Goal: Information Seeking & Learning: Learn about a topic

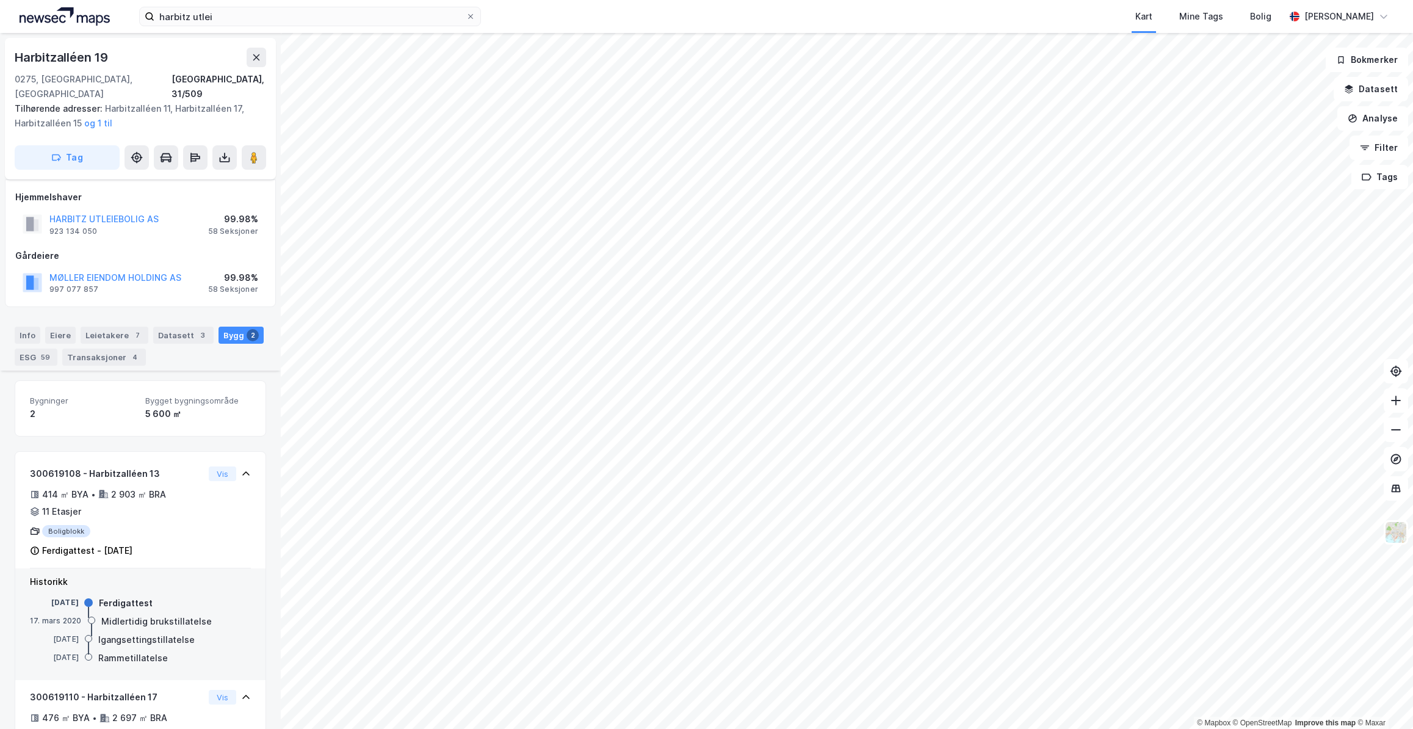
scroll to position [180, 0]
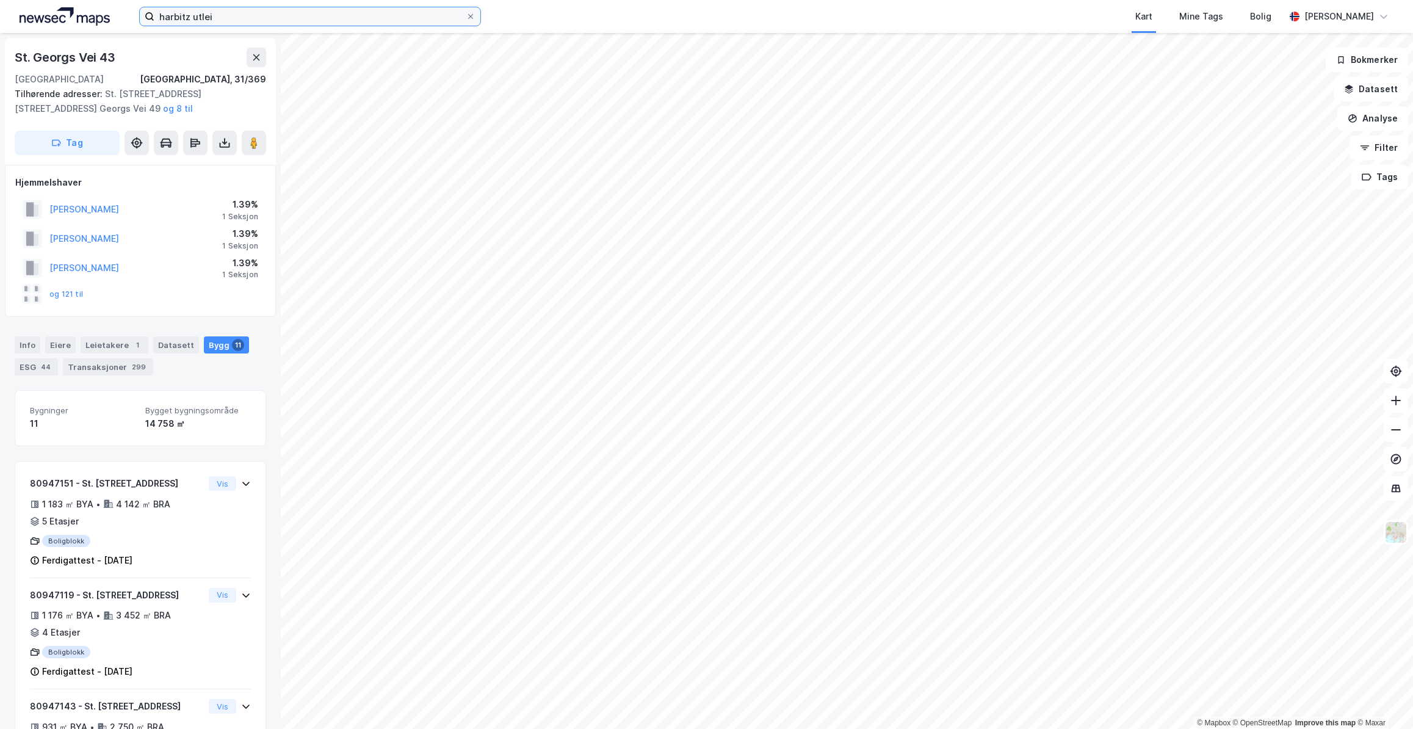
click at [276, 24] on input "harbitz utlei" at bounding box center [309, 16] width 311 height 18
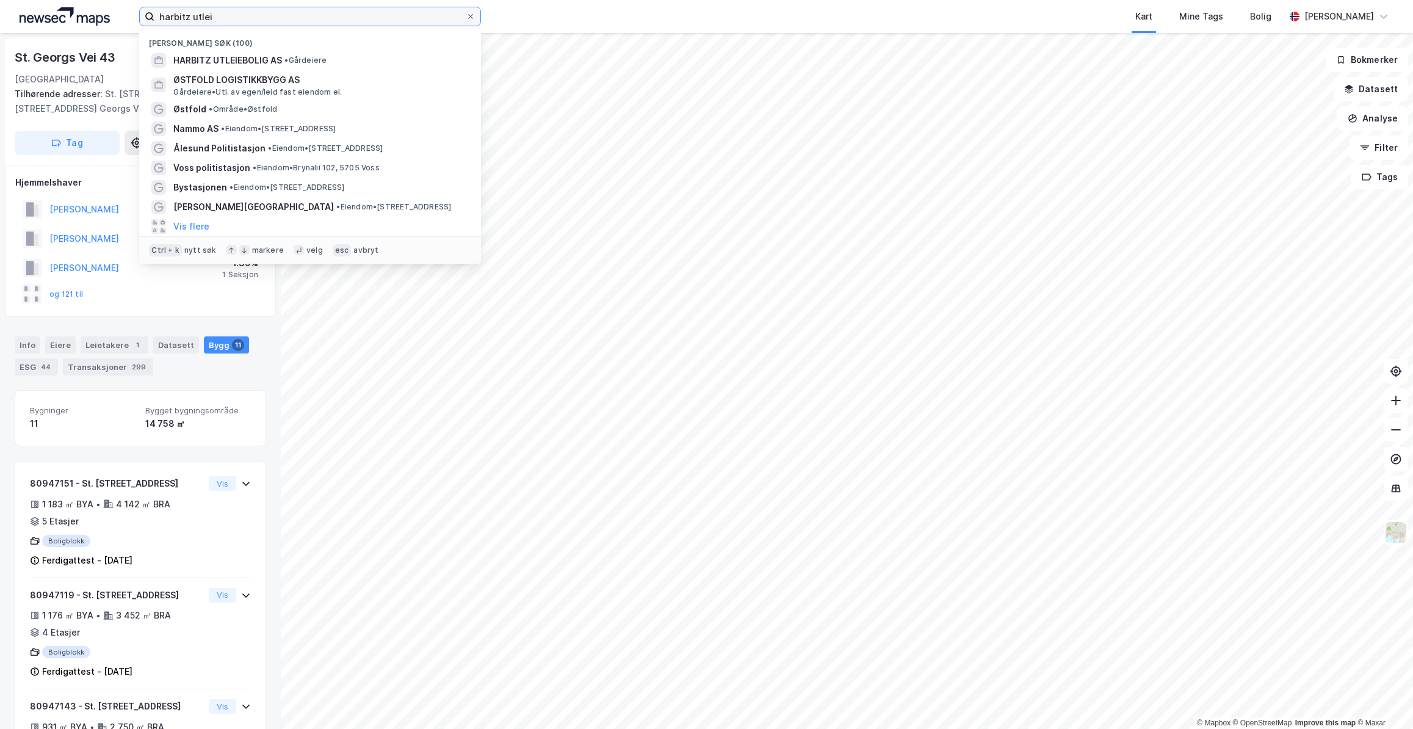
click at [276, 24] on input "harbitz utlei" at bounding box center [309, 16] width 311 height 18
type input "xpress central"
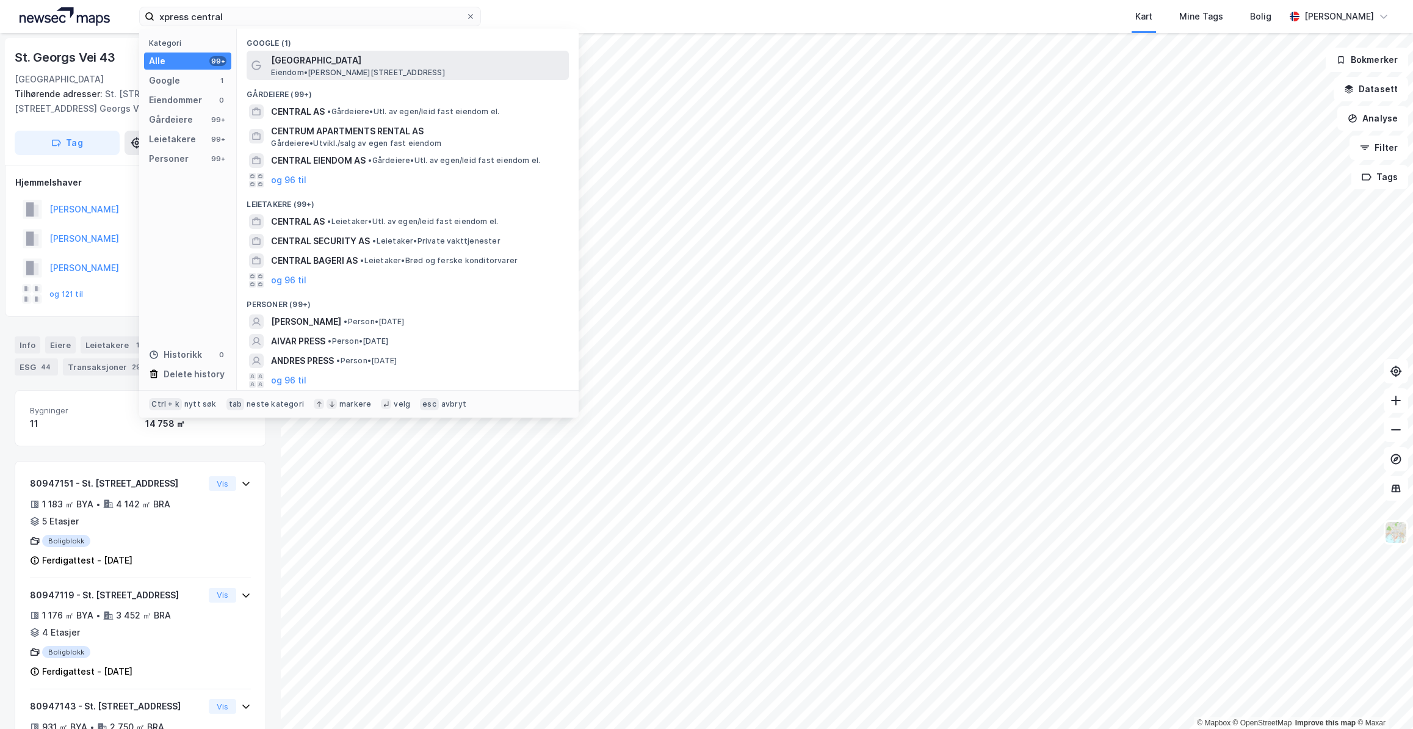
click at [350, 65] on span "[GEOGRAPHIC_DATA]" at bounding box center [417, 60] width 293 height 15
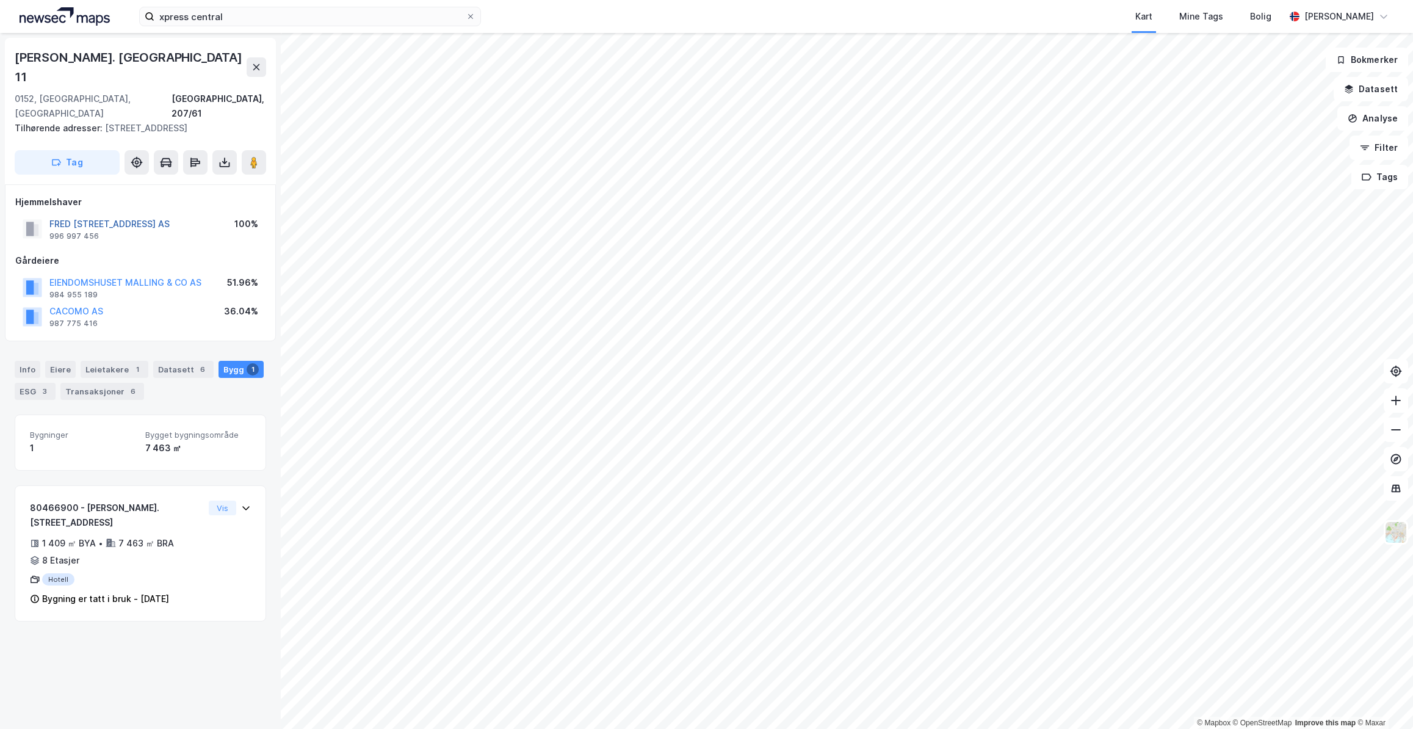
click at [0, 0] on button "FRED [STREET_ADDRESS] AS" at bounding box center [0, 0] width 0 height 0
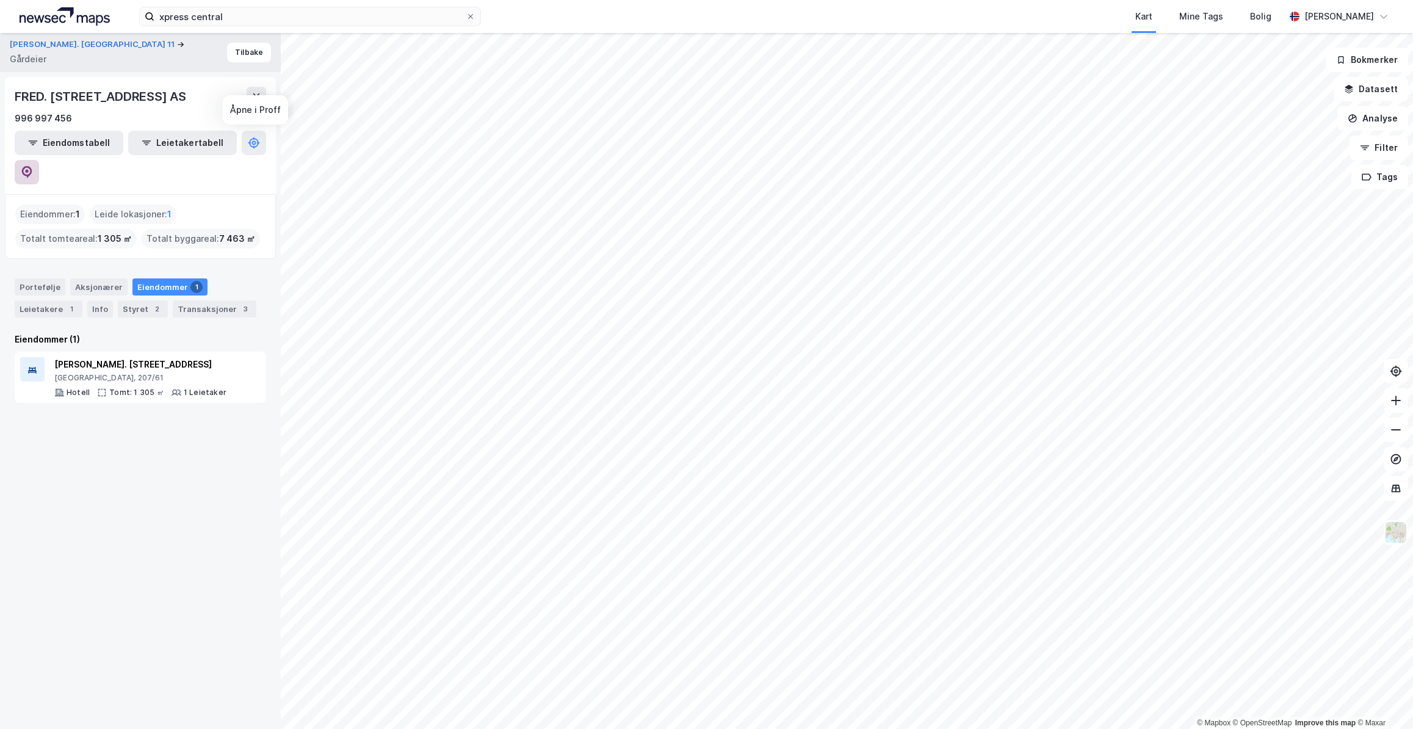
click at [39, 160] on button at bounding box center [27, 172] width 24 height 24
click at [253, 51] on button "Tilbake" at bounding box center [249, 53] width 44 height 20
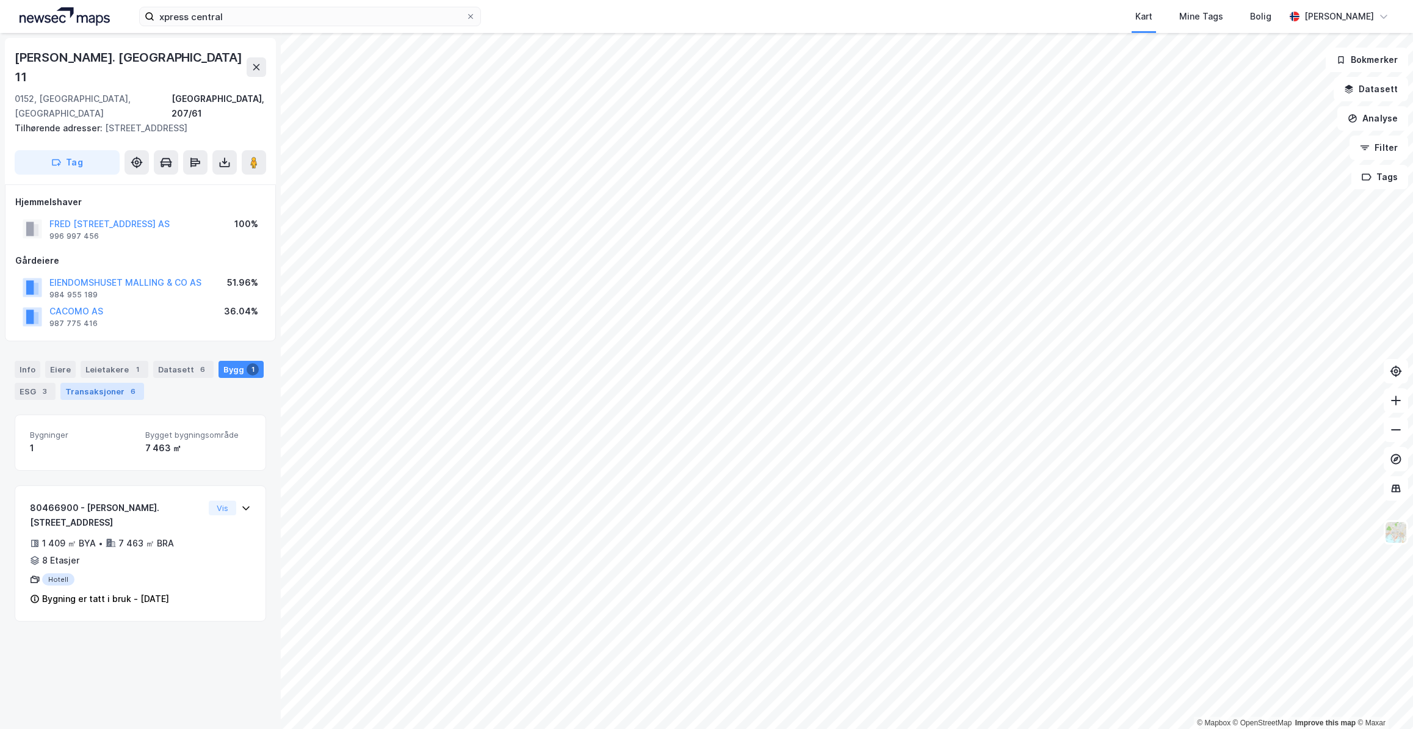
click at [121, 383] on div "Transaksjoner 6" at bounding box center [102, 391] width 84 height 17
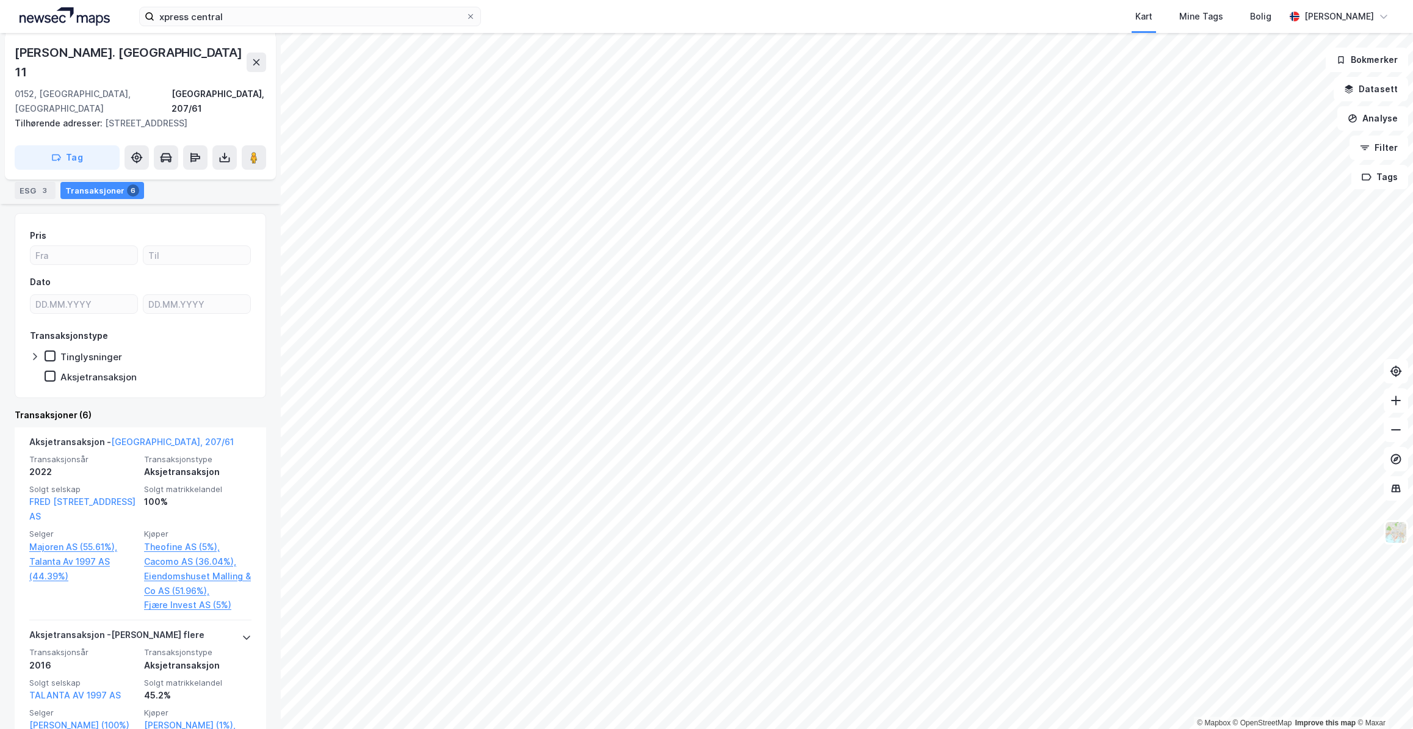
scroll to position [183, 0]
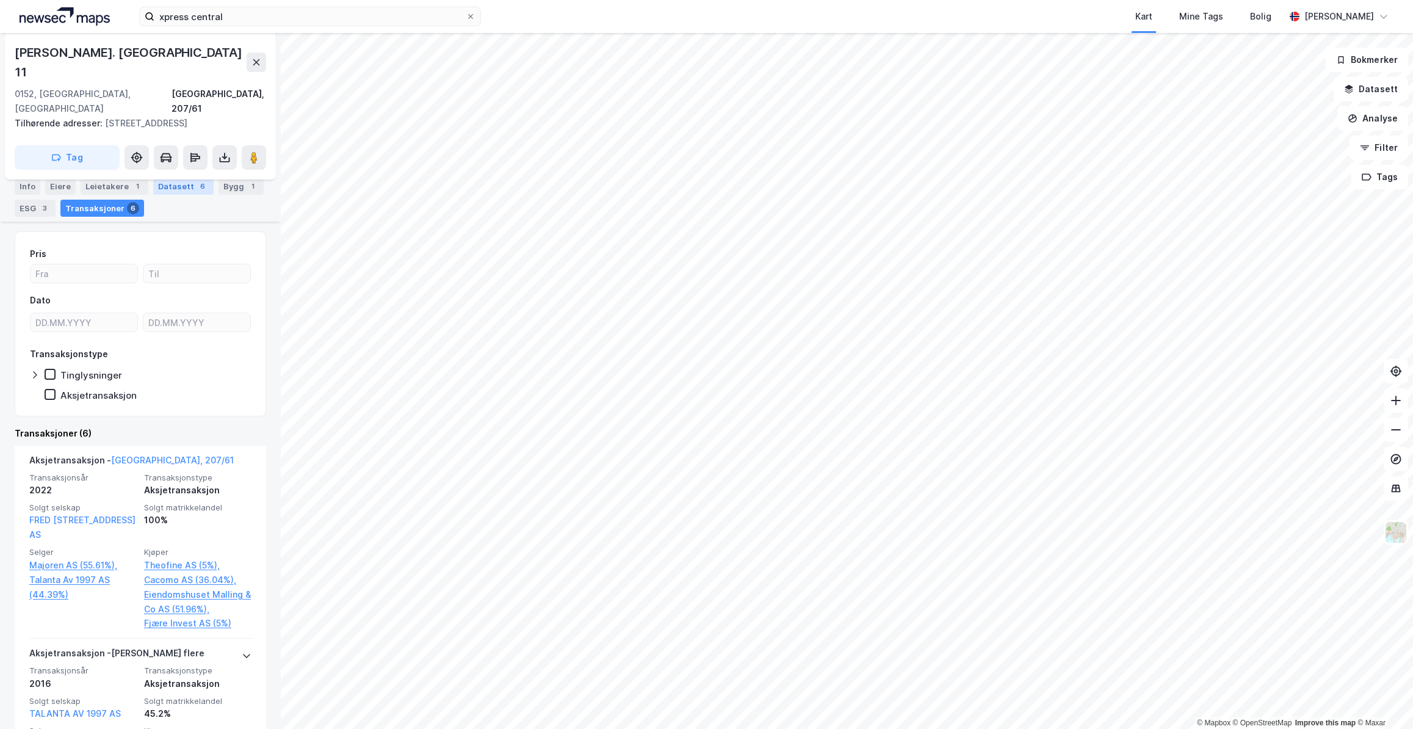
click at [187, 178] on div "Datasett 6" at bounding box center [183, 186] width 60 height 17
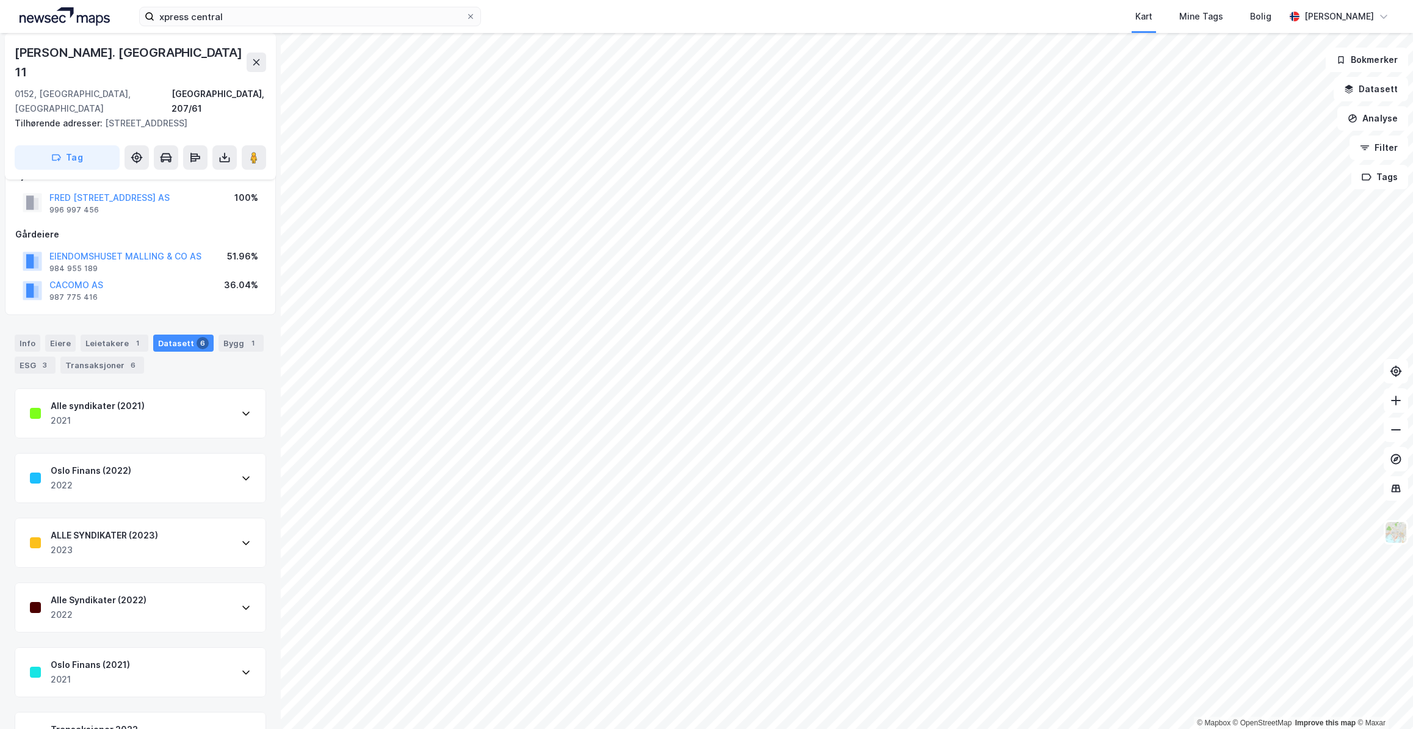
scroll to position [40, 0]
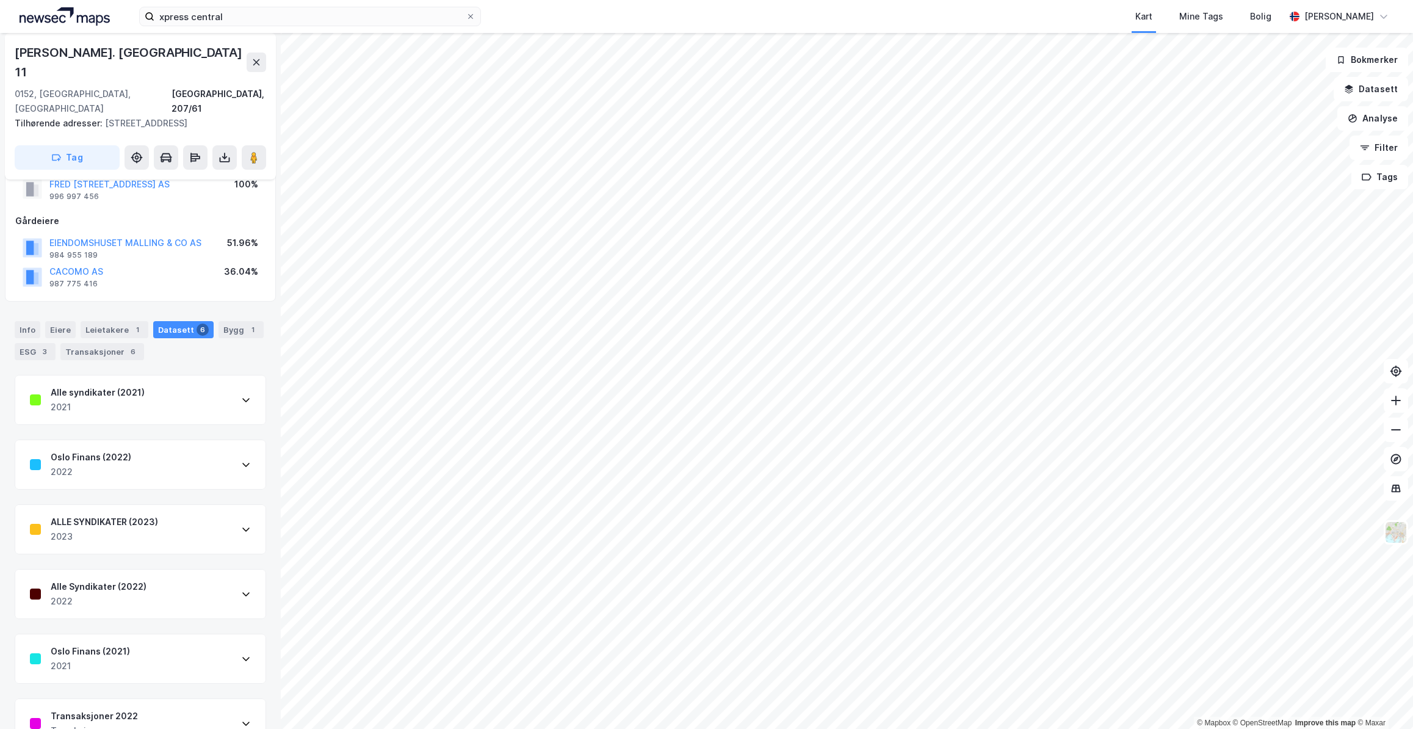
click at [140, 699] on div "Transaksjoner 2022 Transkajsoner" at bounding box center [140, 723] width 250 height 49
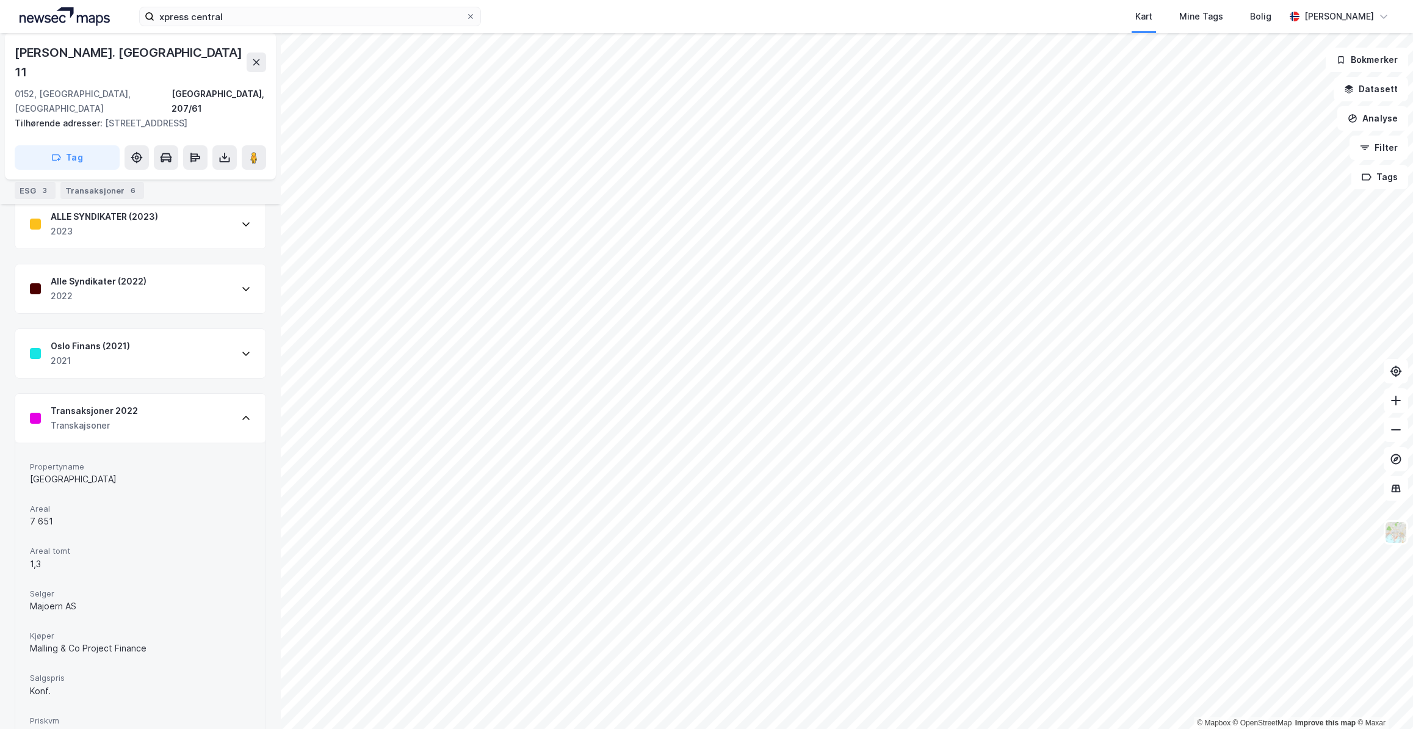
scroll to position [405, 0]
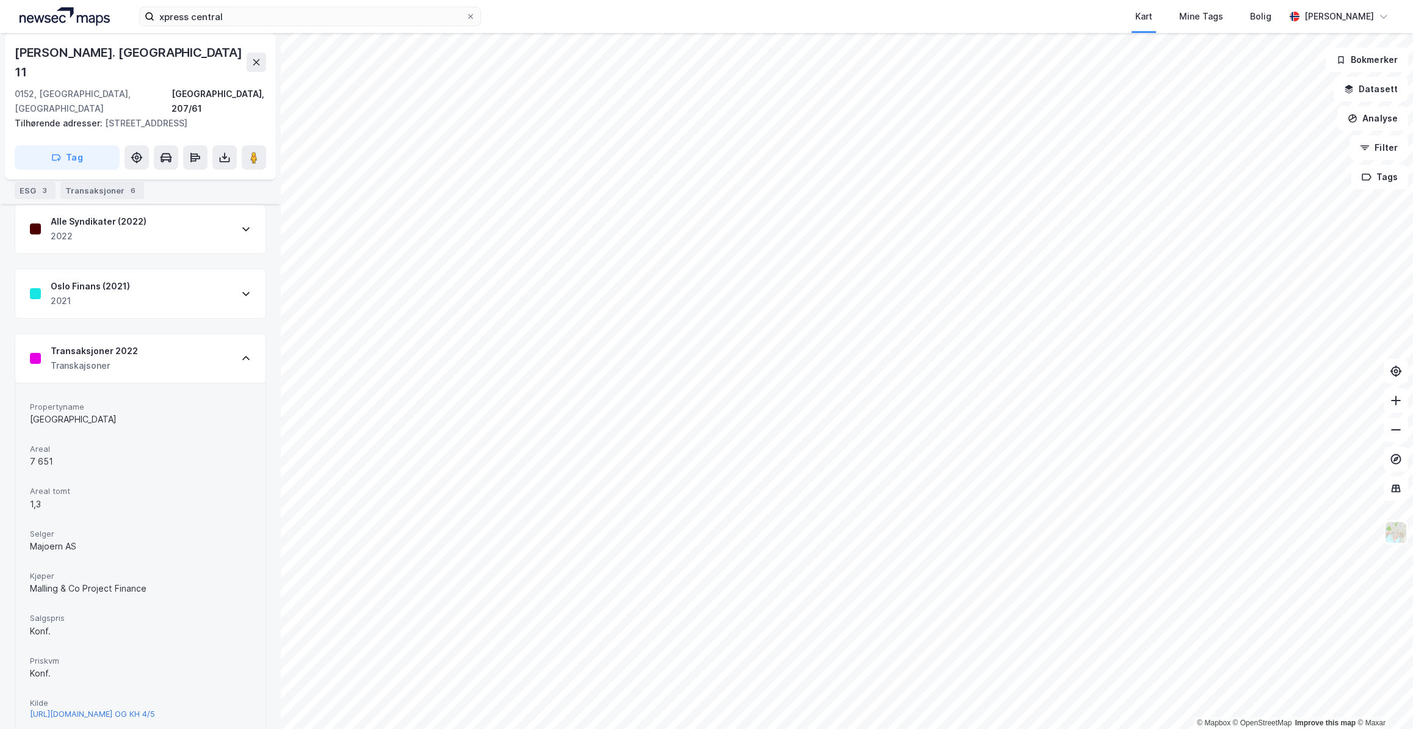
click at [134, 708] on div "[URL][DOMAIN_NAME] OG KH 4/5" at bounding box center [92, 713] width 125 height 10
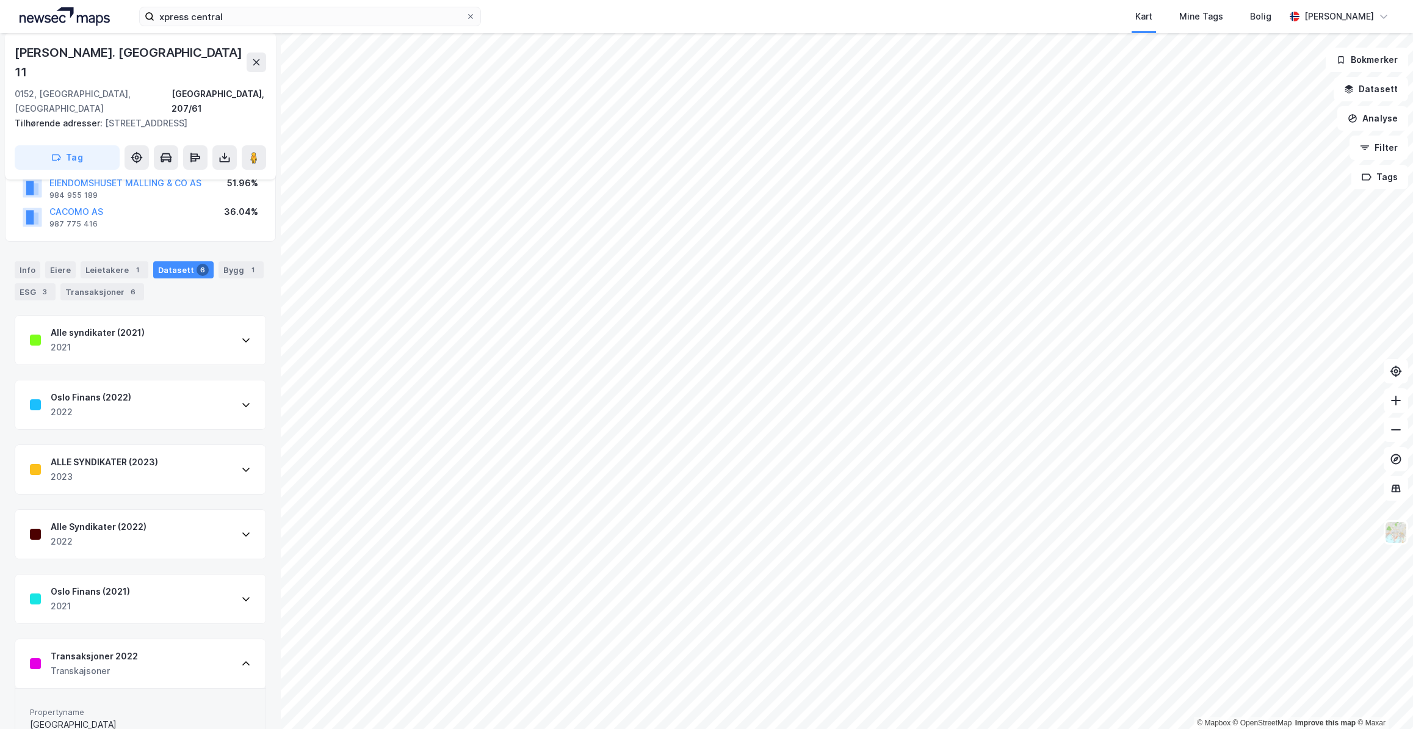
scroll to position [0, 0]
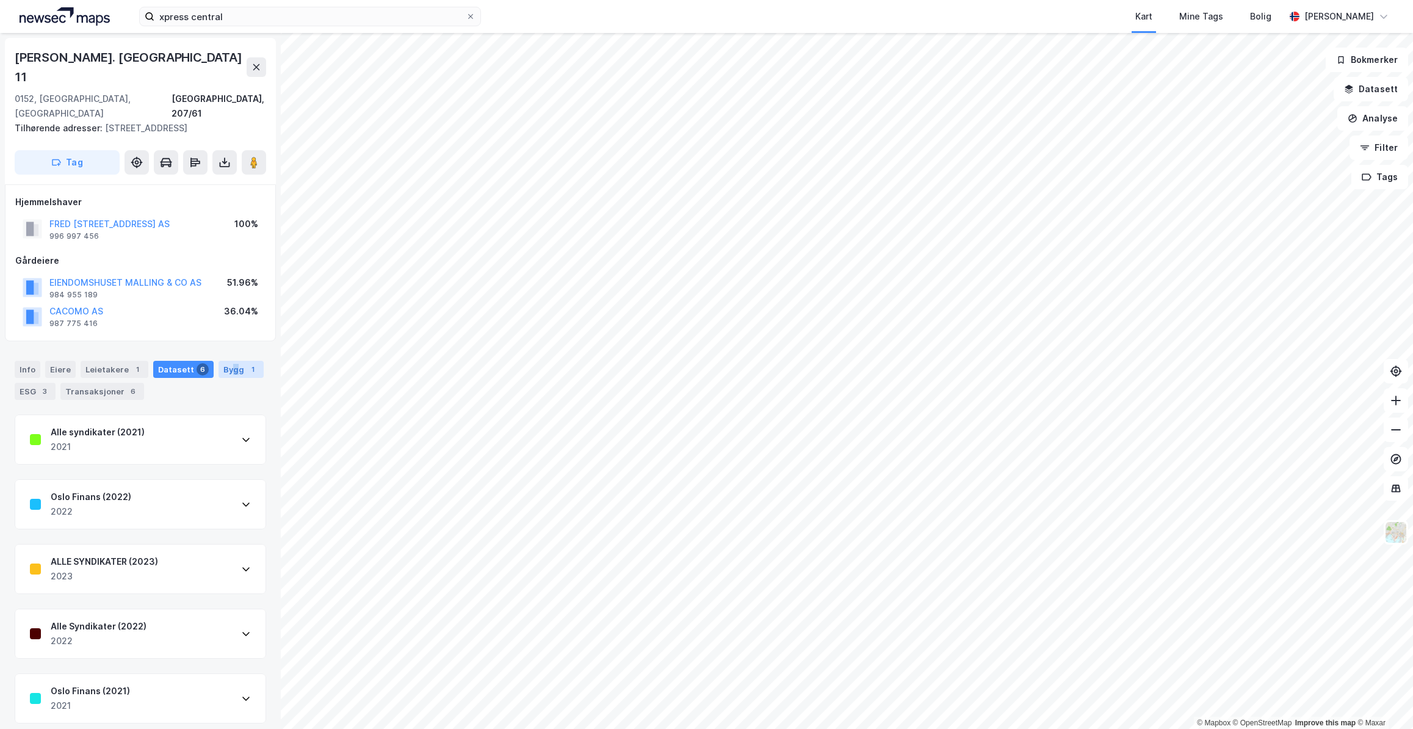
click at [226, 361] on div "Bygg 1" at bounding box center [240, 369] width 45 height 17
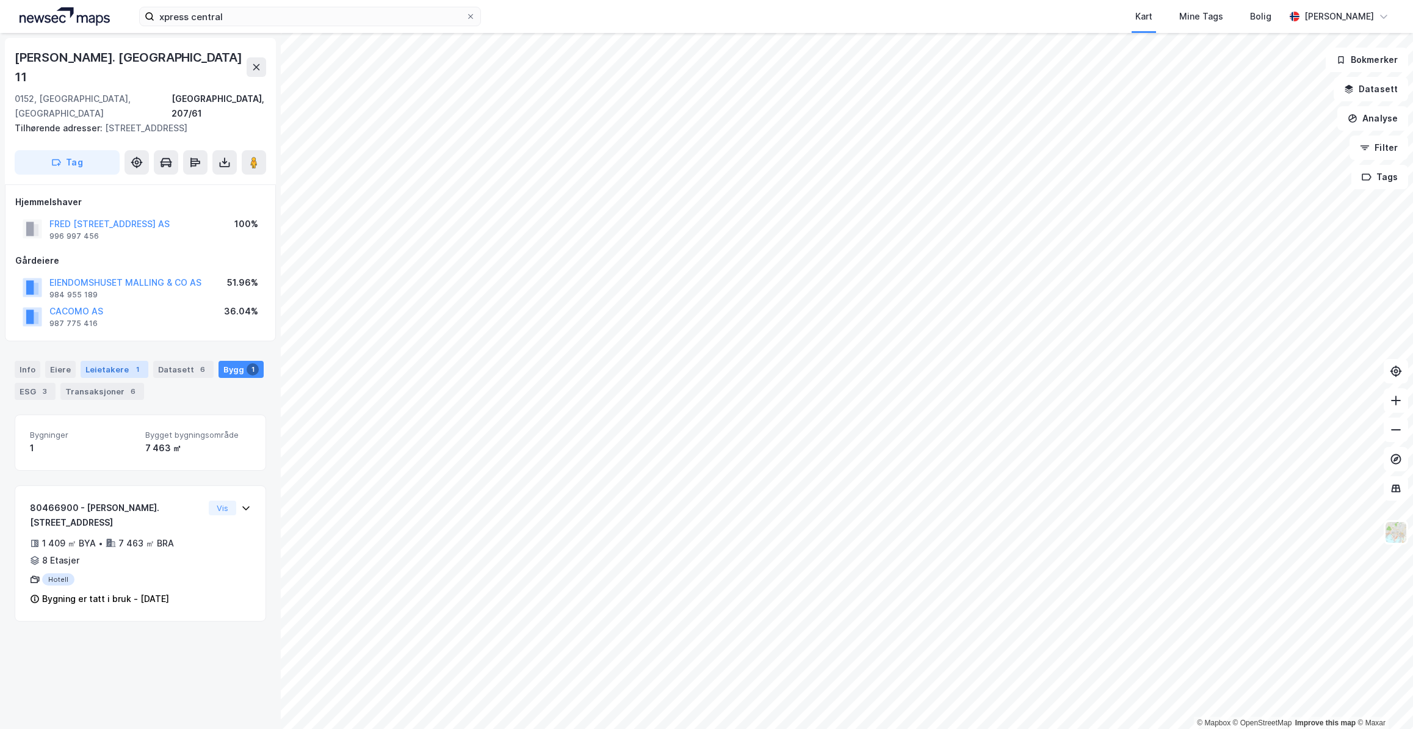
click at [91, 361] on div "Leietakere 1" at bounding box center [115, 369] width 68 height 17
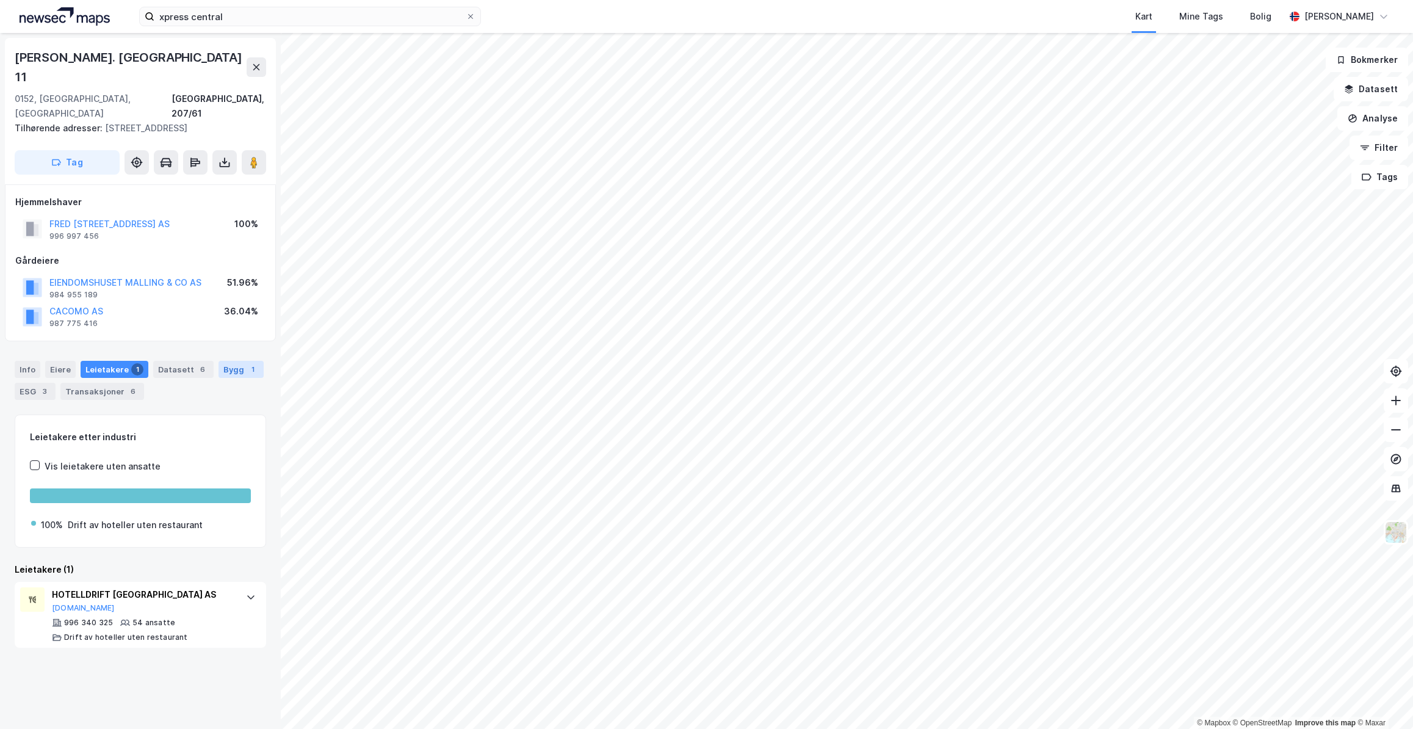
click at [247, 363] on div "1" at bounding box center [253, 369] width 12 height 12
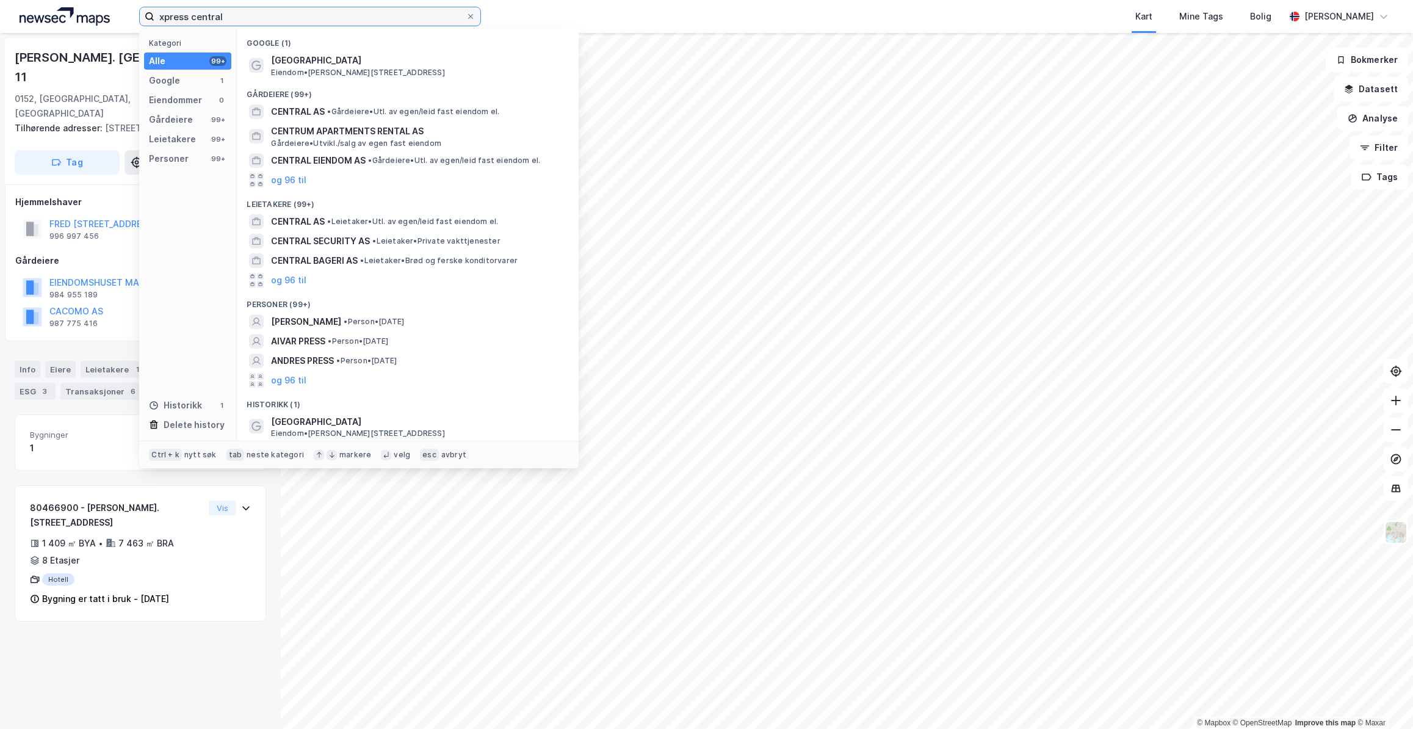
click at [286, 18] on input "xpress central" at bounding box center [309, 16] width 311 height 18
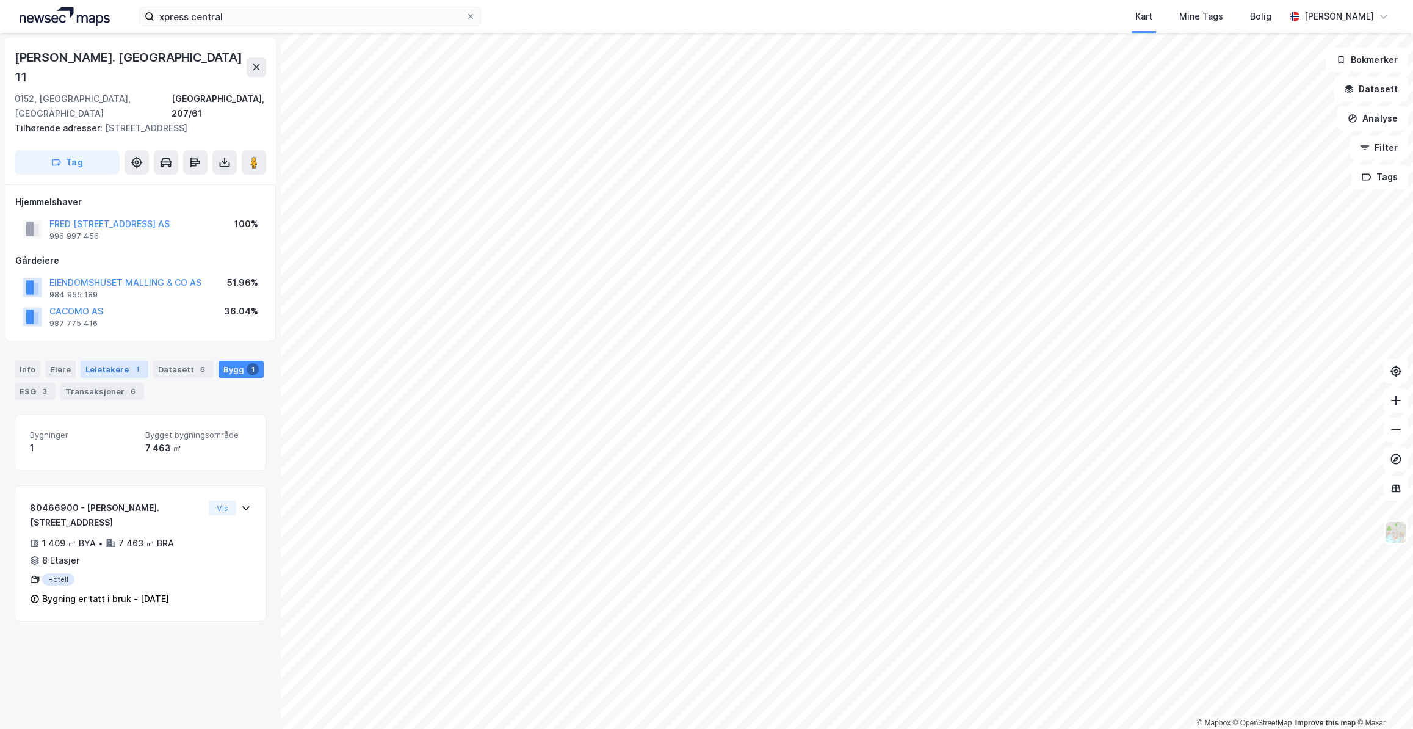
click at [92, 361] on div "Leietakere 1" at bounding box center [115, 369] width 68 height 17
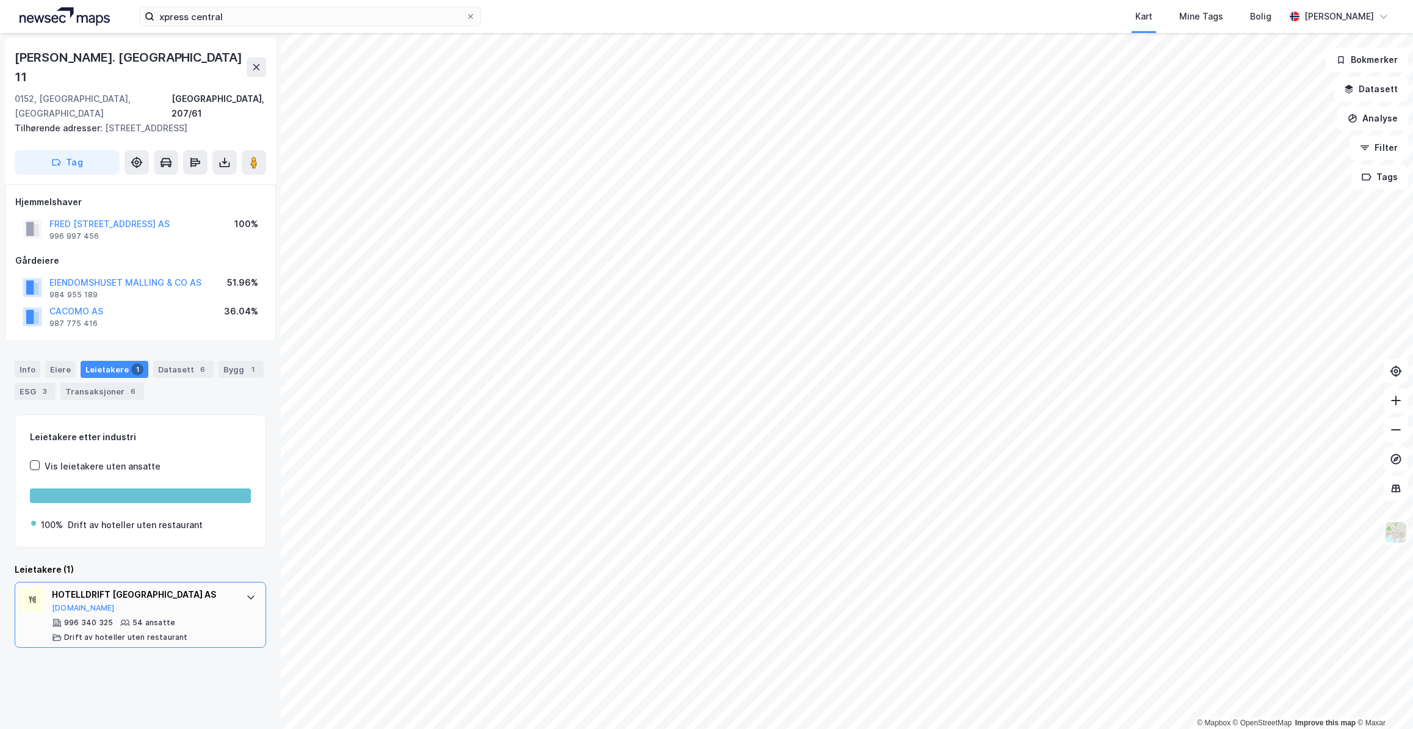
click at [126, 587] on div "HOTELLDRIFT [GEOGRAPHIC_DATA] AS [DOMAIN_NAME]" at bounding box center [143, 600] width 182 height 26
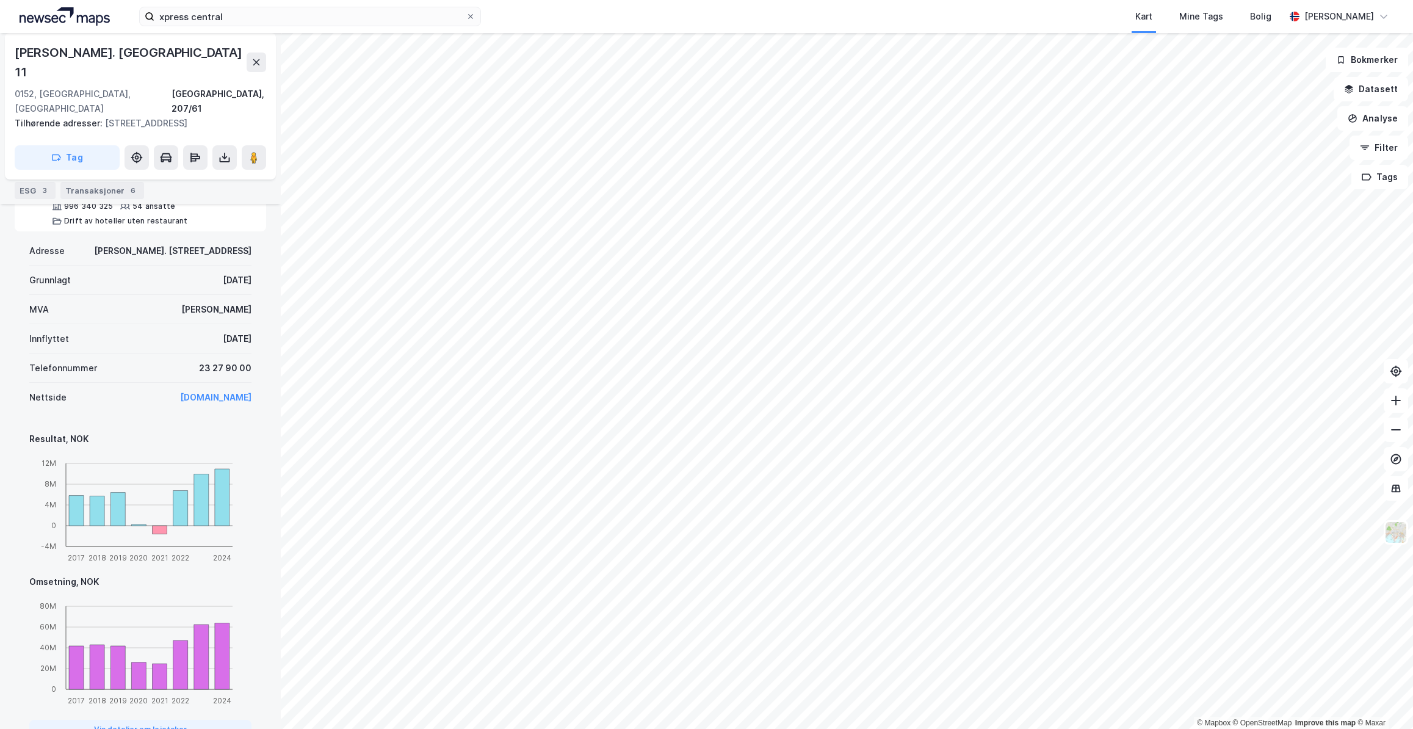
scroll to position [437, 0]
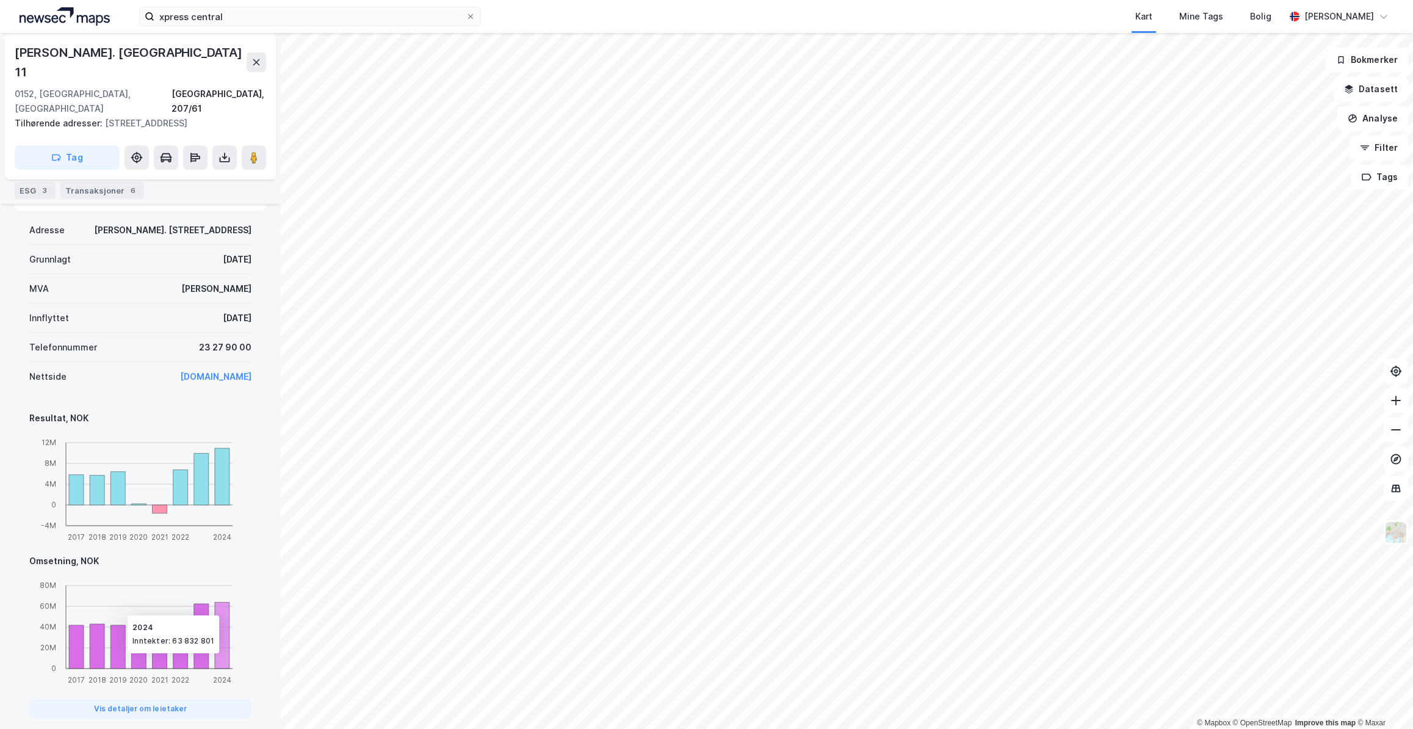
click at [221, 602] on icon at bounding box center [222, 635] width 15 height 67
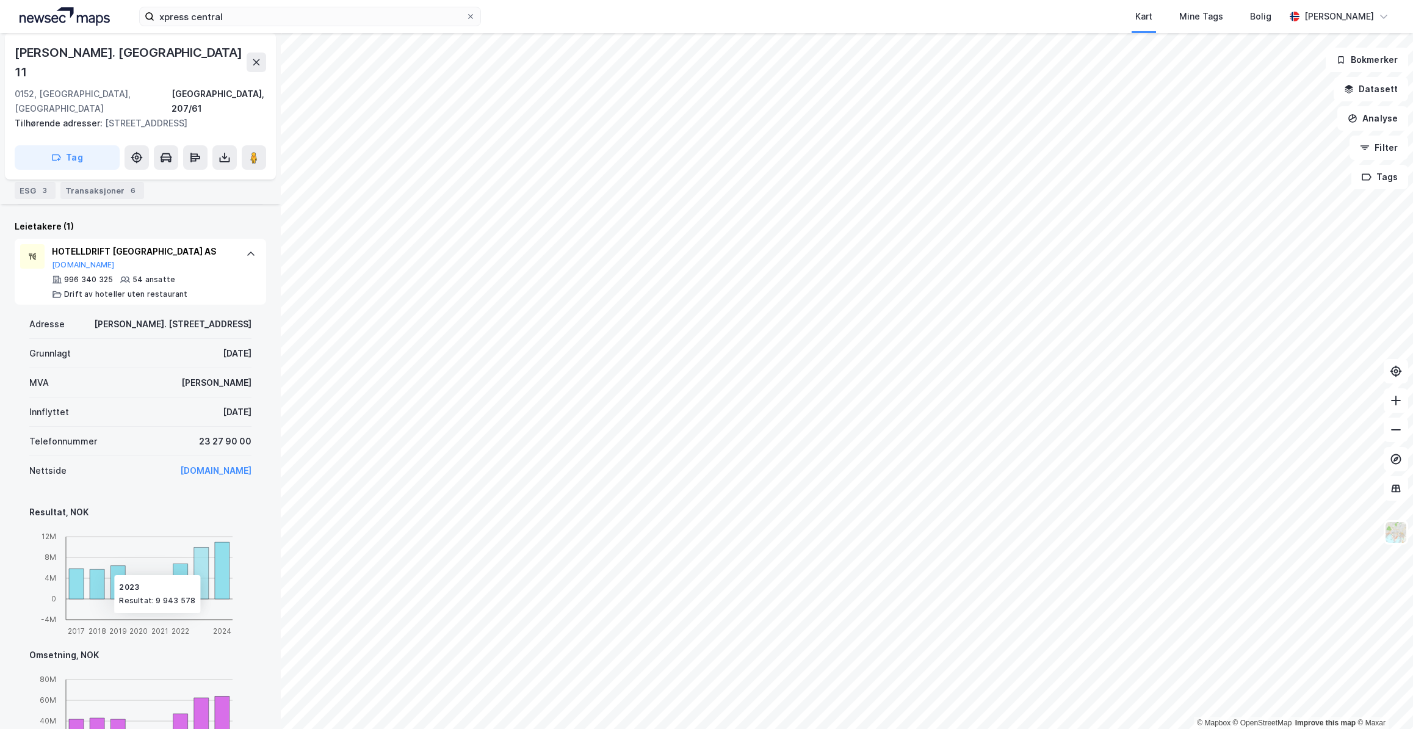
scroll to position [193, 0]
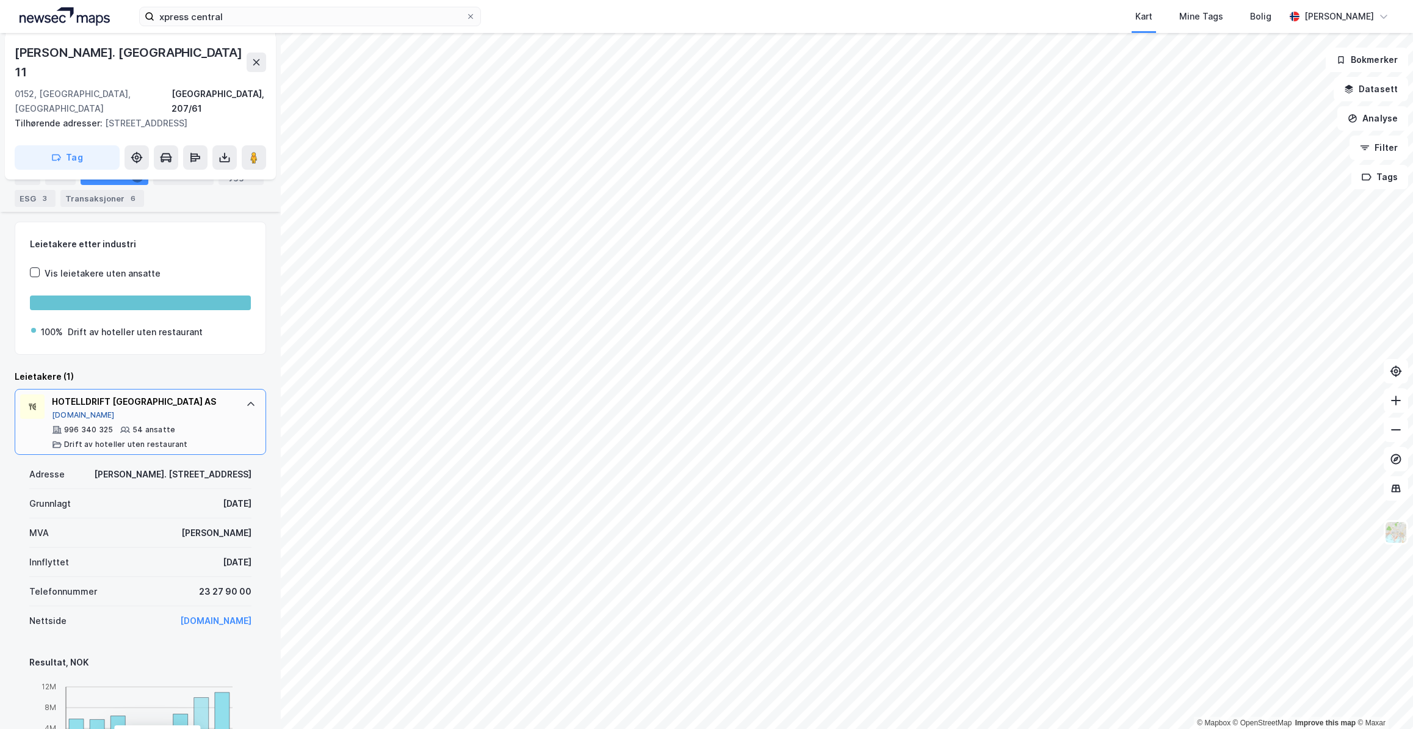
click at [61, 410] on button "[DOMAIN_NAME]" at bounding box center [83, 415] width 63 height 10
